Goal: Task Accomplishment & Management: Use online tool/utility

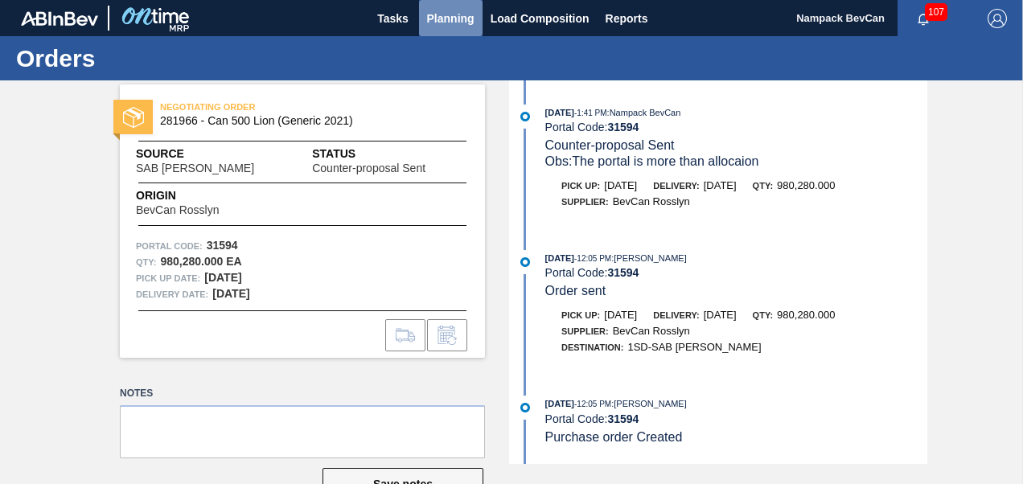
click at [443, 17] on span "Planning" at bounding box center [450, 18] width 47 height 19
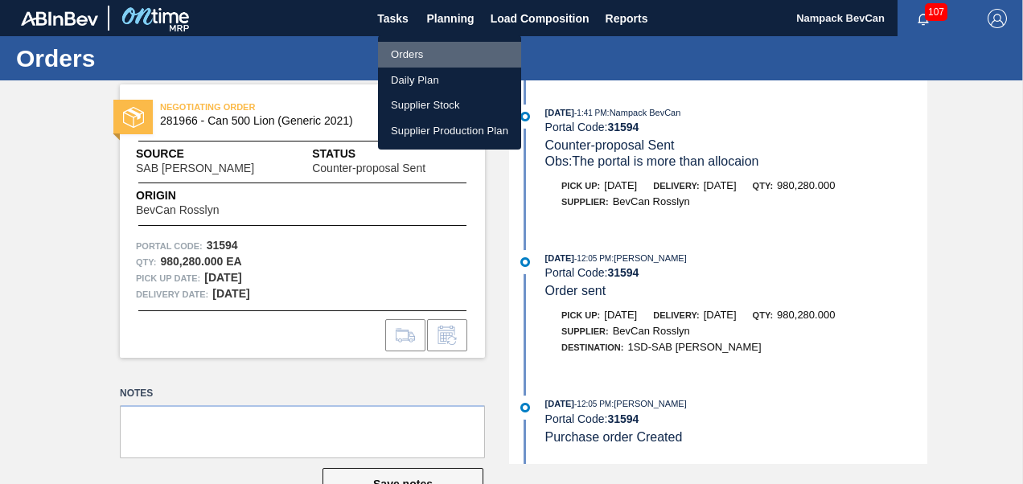
click at [427, 56] on li "Orders" at bounding box center [449, 55] width 143 height 26
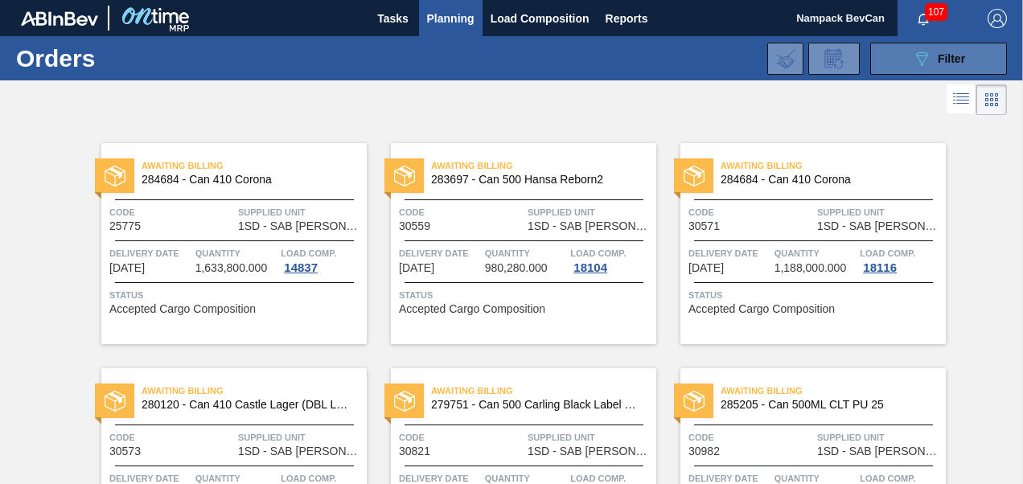
click at [916, 53] on icon "089F7B8B-B2A5-4AFE-B5C0-19BA573D28AC" at bounding box center [921, 58] width 19 height 19
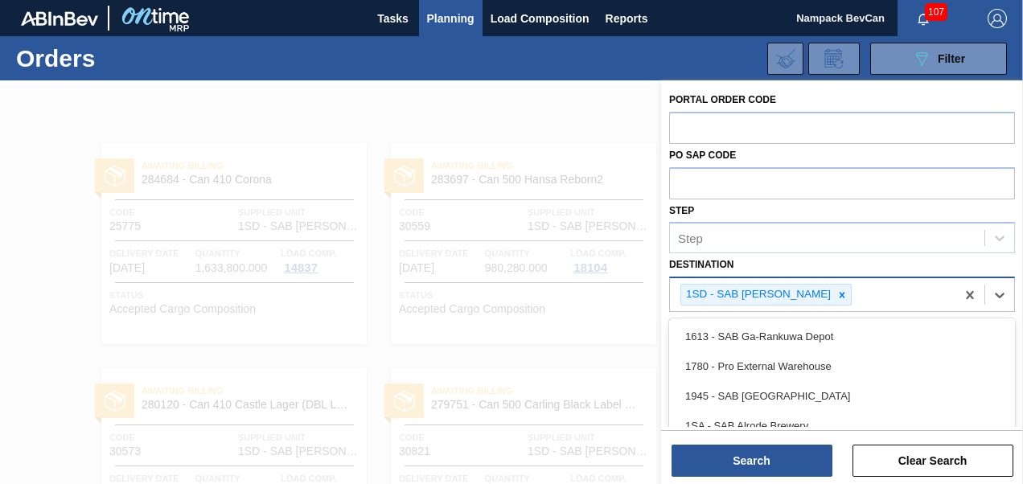
scroll to position [80, 0]
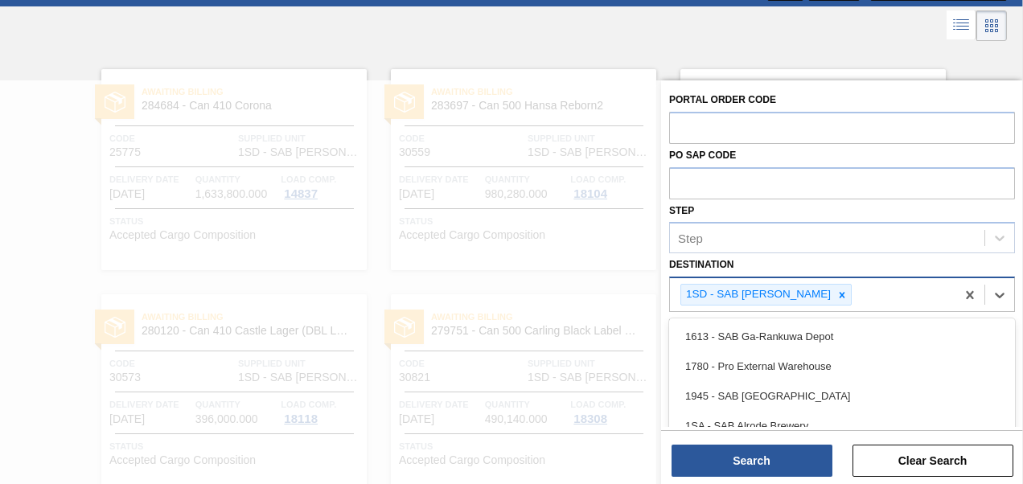
click at [823, 290] on div "1SD - SAB [PERSON_NAME]" at bounding box center [757, 295] width 152 height 20
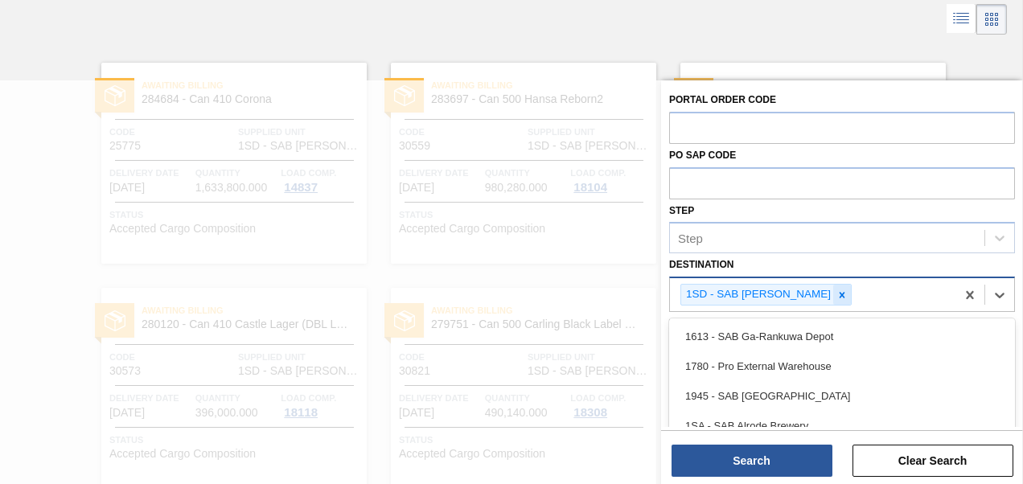
click at [839, 293] on icon at bounding box center [842, 295] width 6 height 6
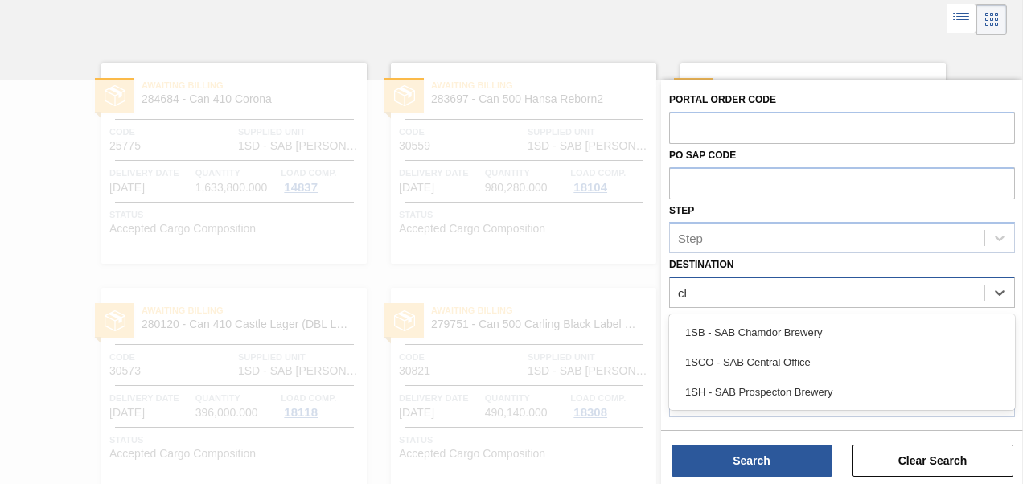
type input "cha"
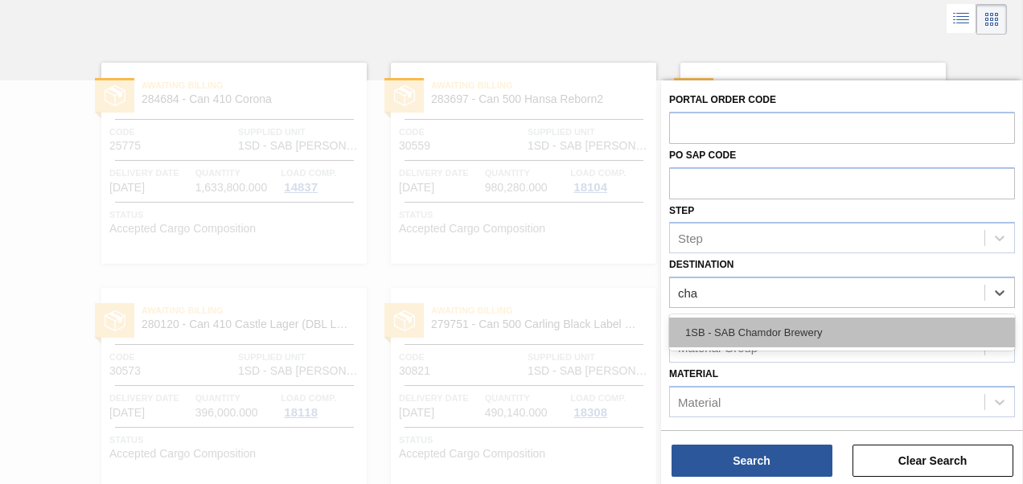
click at [793, 338] on div "1SB - SAB Chamdor Brewery" at bounding box center [842, 333] width 346 height 30
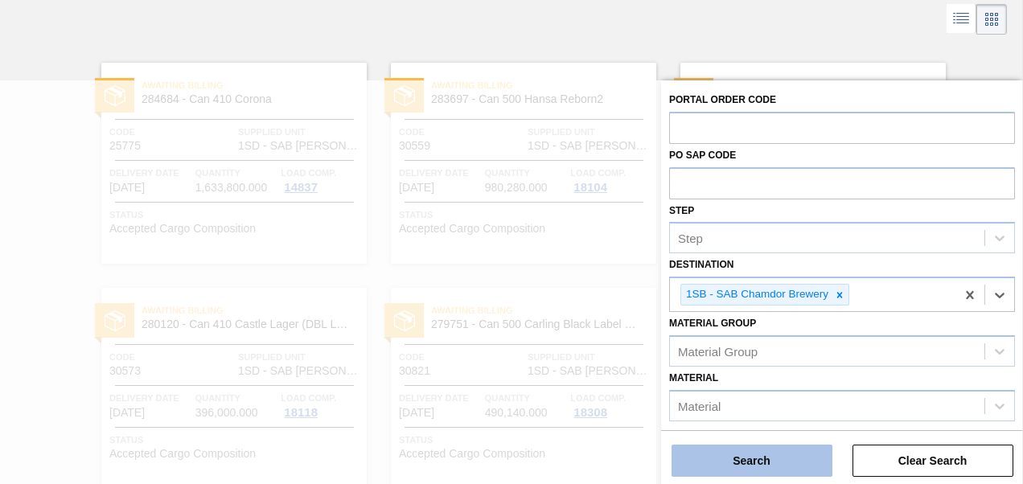
click at [777, 461] on button "Search" at bounding box center [751, 461] width 161 height 32
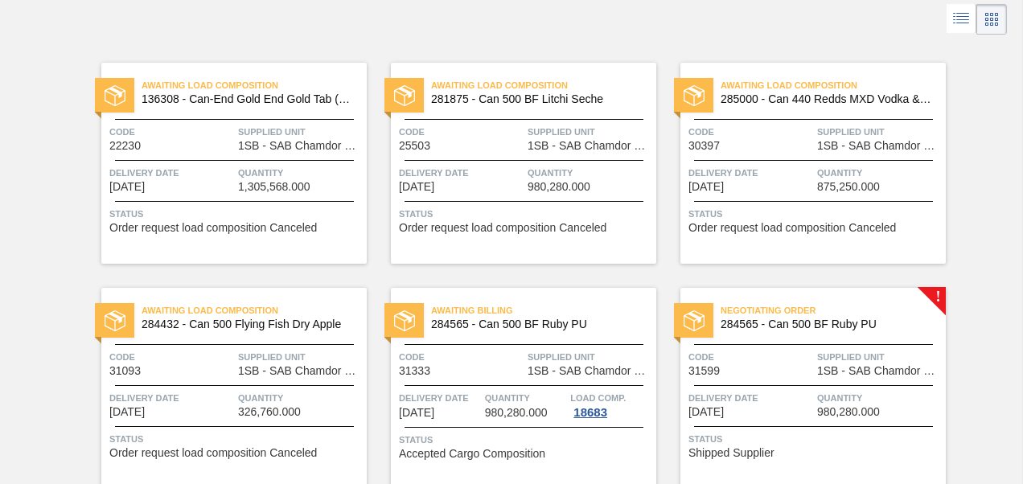
scroll to position [144, 0]
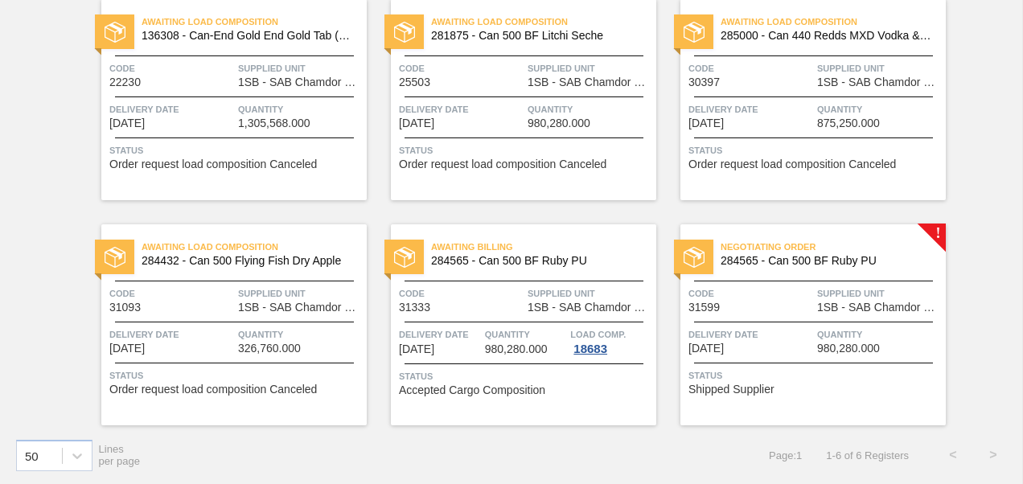
click at [814, 310] on div "Code 31599 Supplied Unit 1SB - SAB Chamdor Brewery" at bounding box center [812, 299] width 265 height 28
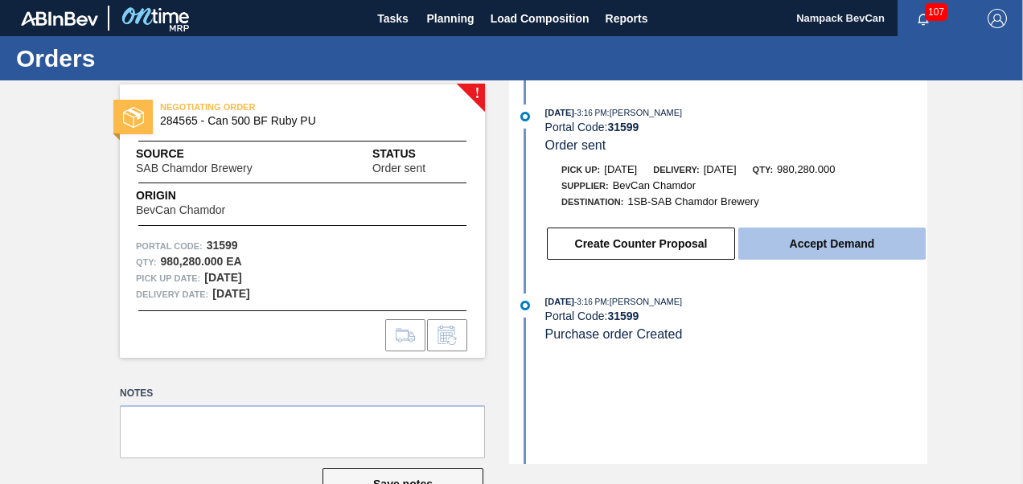
click at [815, 251] on button "Accept Demand" at bounding box center [831, 243] width 187 height 32
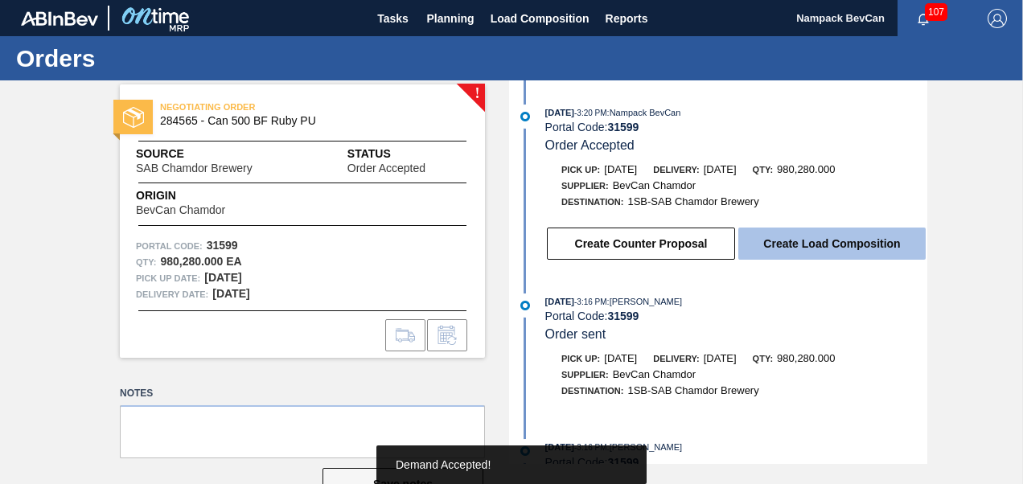
click at [825, 251] on button "Create Load Composition" at bounding box center [831, 243] width 187 height 32
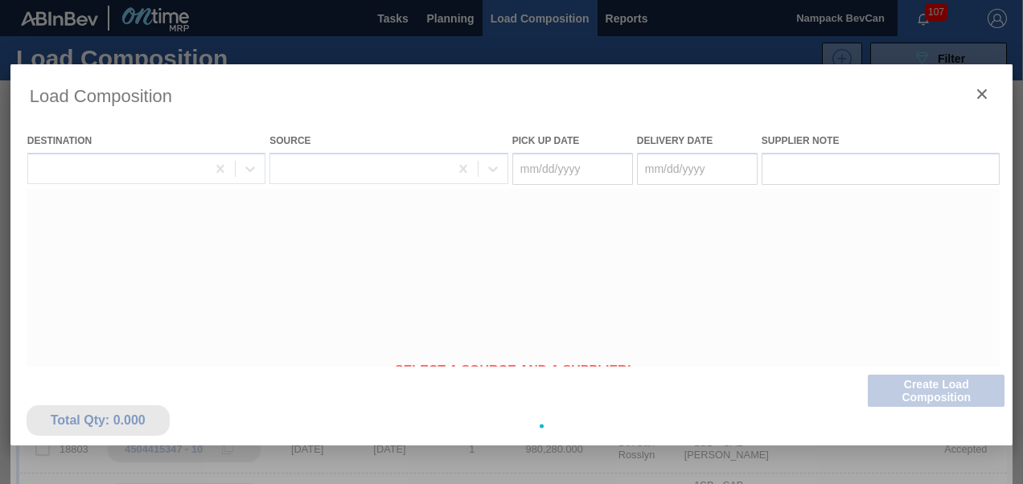
type Date "[DATE]"
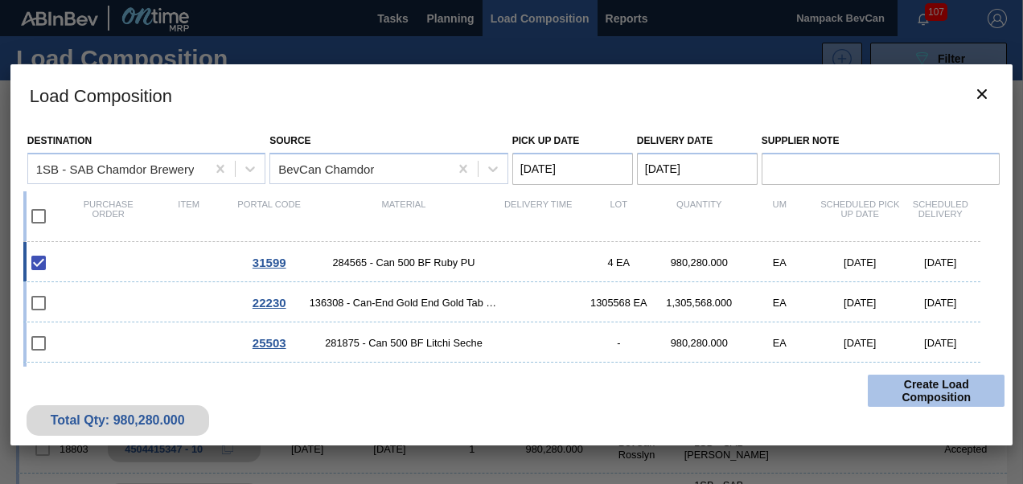
click at [924, 391] on button "Create Load Composition" at bounding box center [935, 391] width 137 height 32
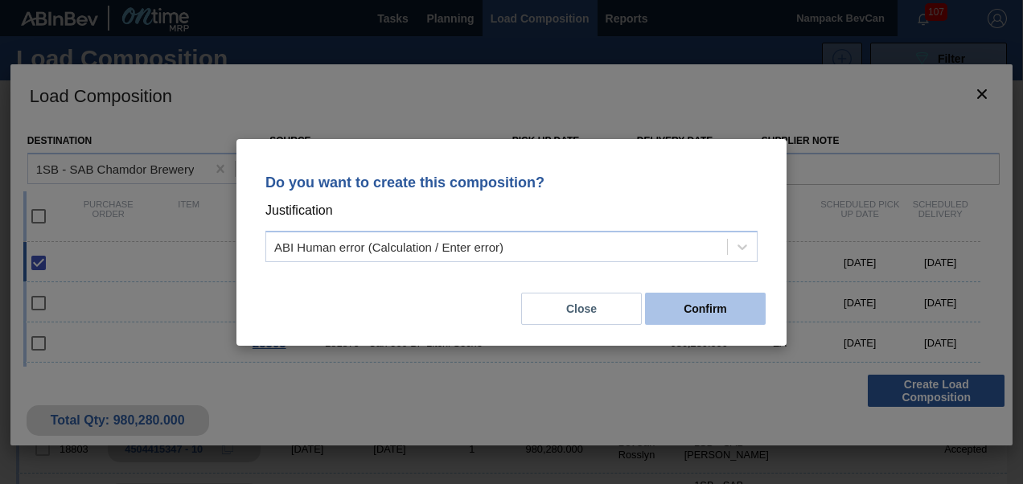
click at [707, 312] on button "Confirm" at bounding box center [705, 309] width 121 height 32
